Goal: Navigation & Orientation: Go to known website

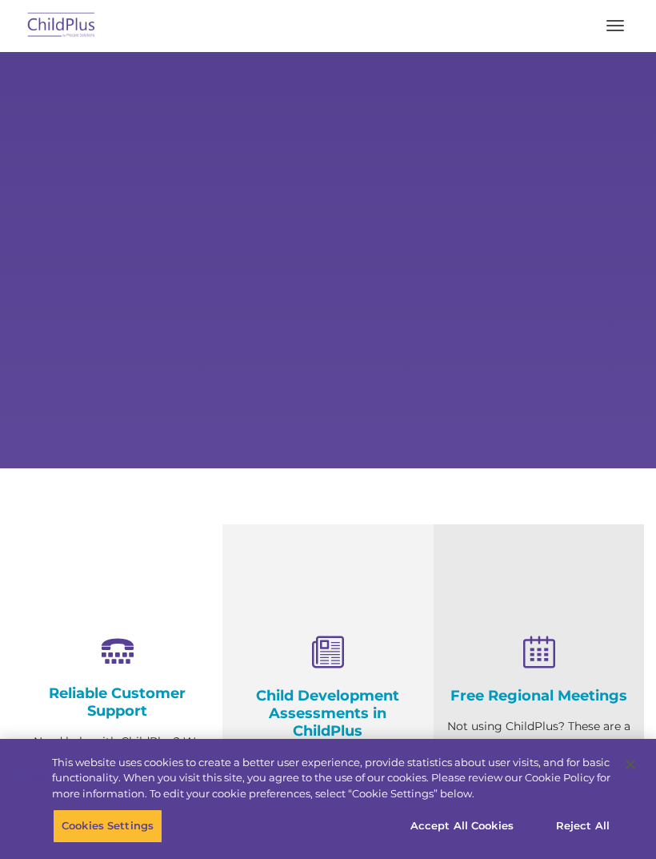
select select "MEDIUM"
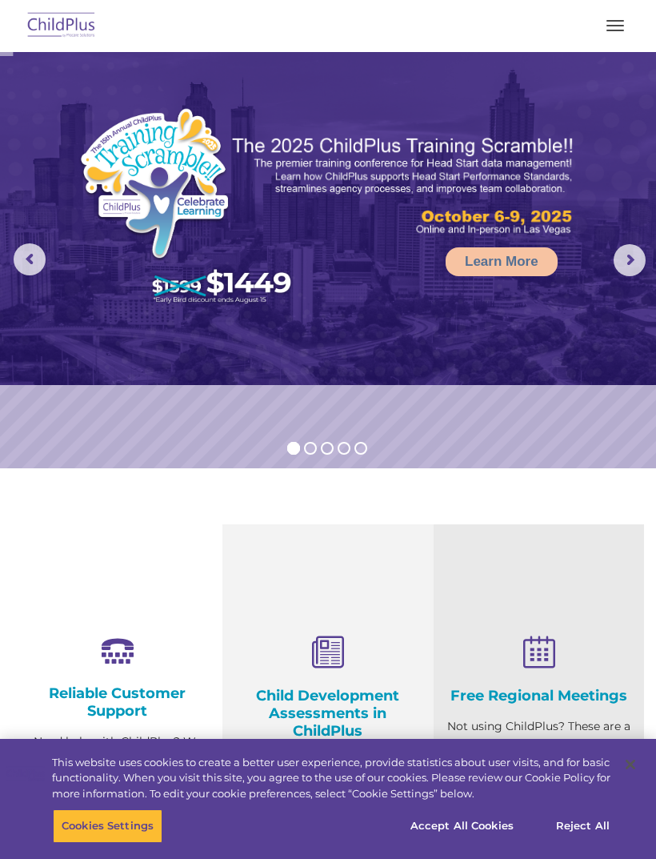
click at [620, 21] on span "button" at bounding box center [616, 21] width 18 height 2
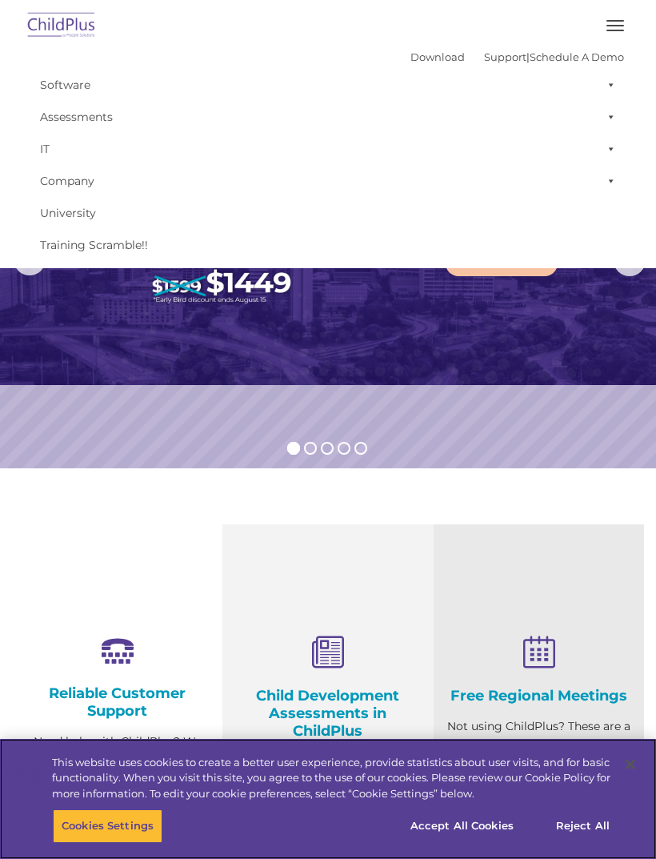
click at [583, 822] on button "Reject All" at bounding box center [583, 826] width 100 height 34
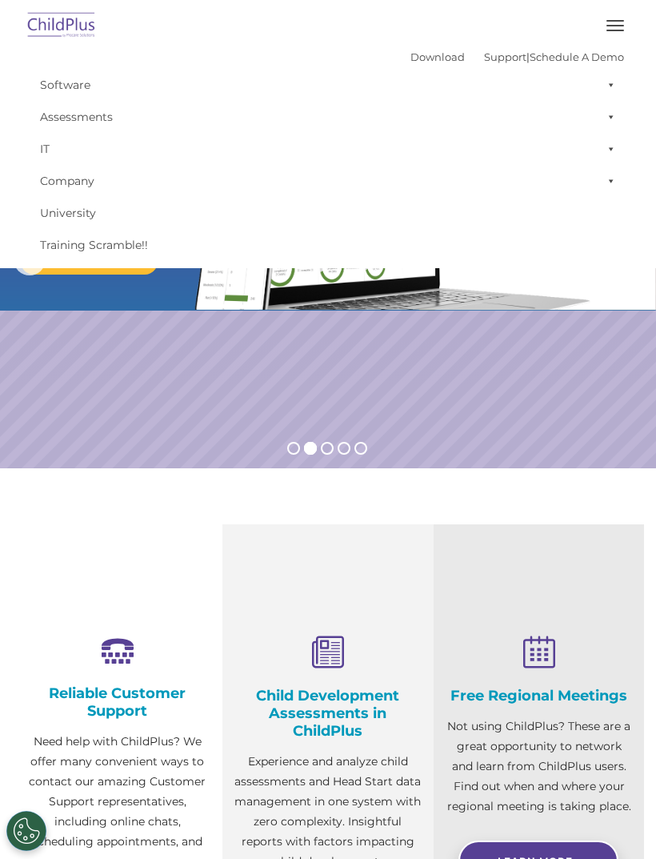
click at [616, 22] on button "button" at bounding box center [616, 26] width 34 height 26
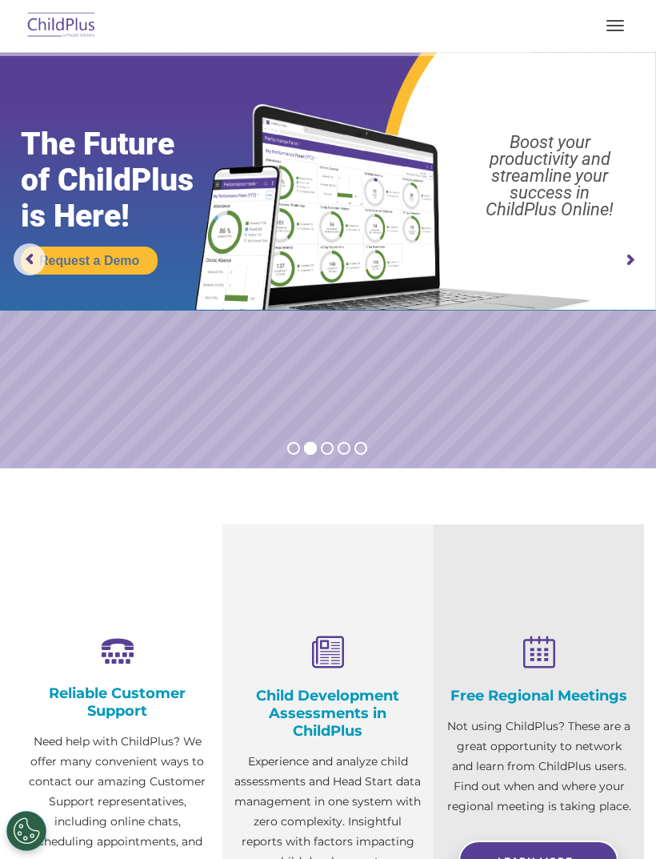
click at [55, 31] on img at bounding box center [61, 26] width 75 height 38
click at [620, 17] on button "button" at bounding box center [616, 26] width 34 height 26
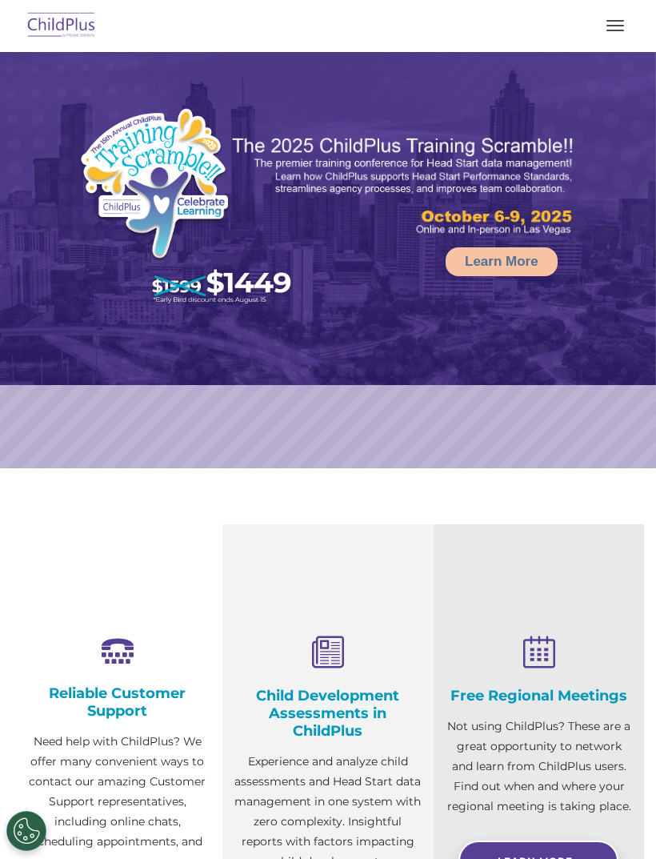
select select "MEDIUM"
click at [599, 30] on button "button" at bounding box center [616, 26] width 34 height 26
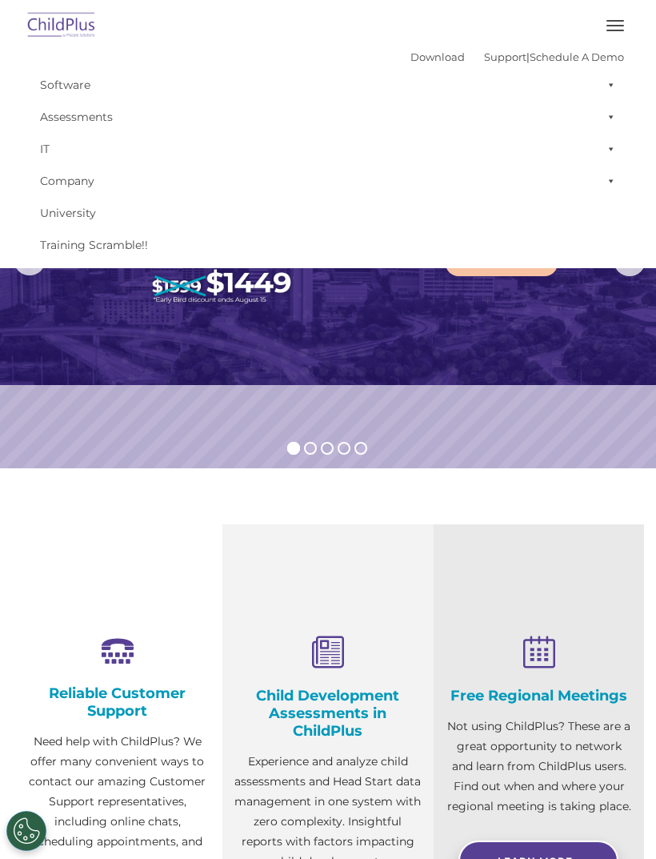
click at [58, 43] on img at bounding box center [61, 26] width 75 height 38
click at [51, 36] on img at bounding box center [61, 26] width 75 height 38
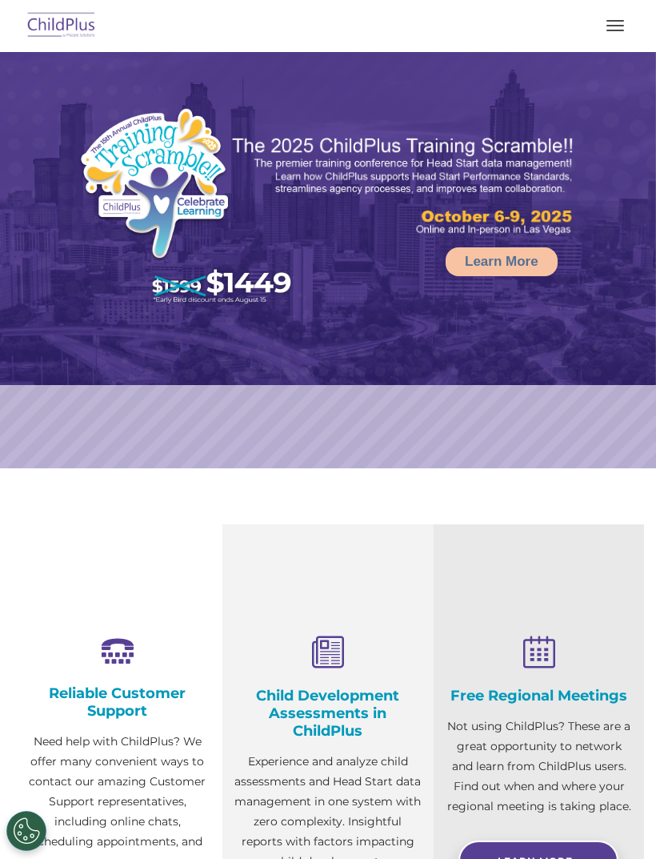
select select "MEDIUM"
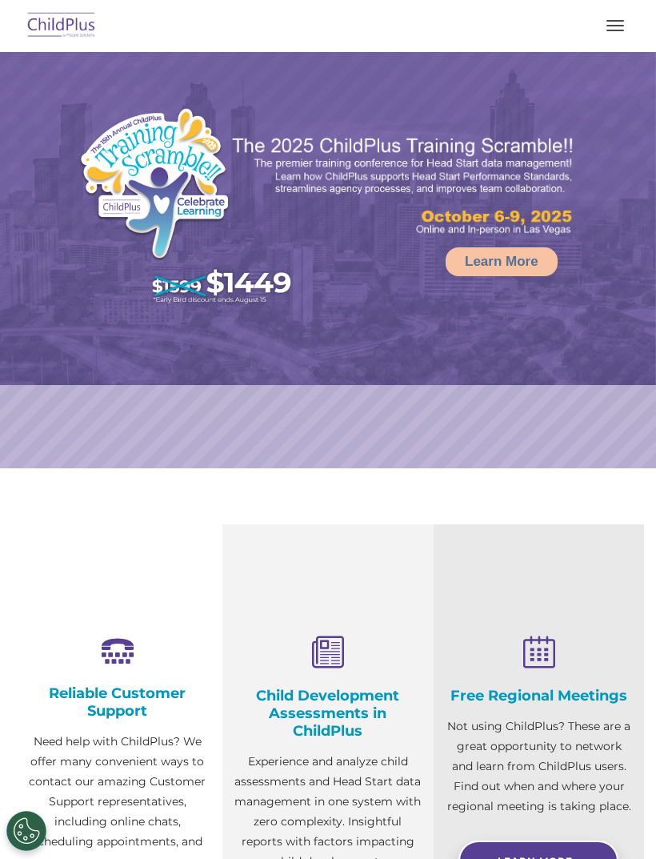
select select "MEDIUM"
